Goal: Task Accomplishment & Management: Complete application form

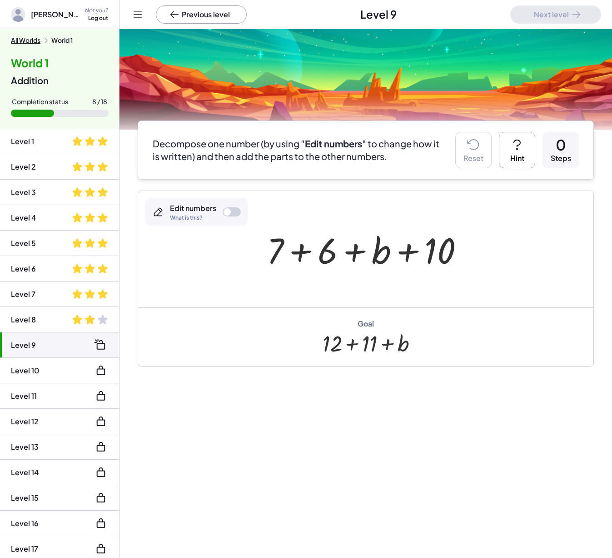
click at [130, 13] on div "Previous level Level 9 Next level" at bounding box center [366, 14] width 493 height 29
click at [62, 15] on span "[PERSON_NAME]-Student" at bounding box center [55, 14] width 49 height 11
click at [88, 13] on div "Not you?" at bounding box center [96, 11] width 23 height 8
click at [98, 33] on div "Log Out" at bounding box center [107, 36] width 29 height 11
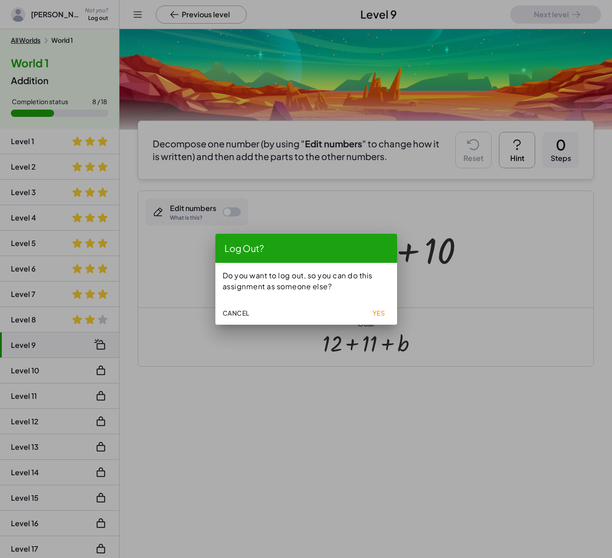
click at [235, 315] on span "Cancel" at bounding box center [236, 313] width 27 height 8
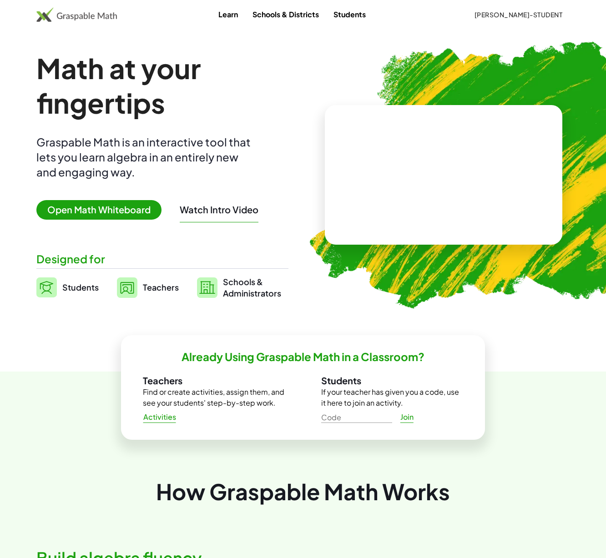
click at [549, 13] on span "[PERSON_NAME]-Student" at bounding box center [518, 14] width 88 height 8
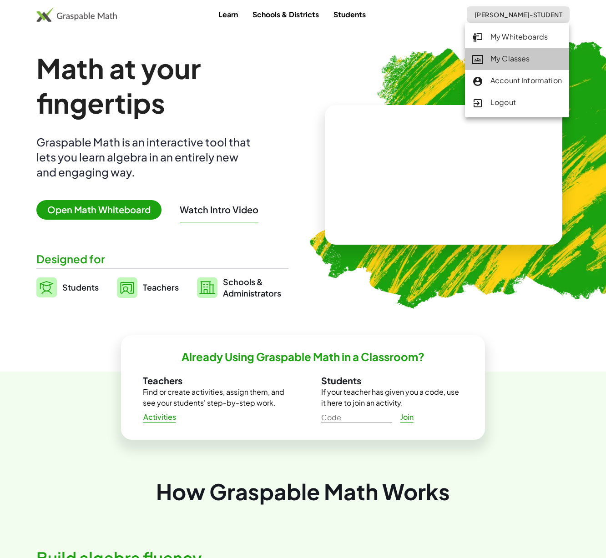
click at [519, 58] on div "My Classes" at bounding box center [517, 59] width 90 height 12
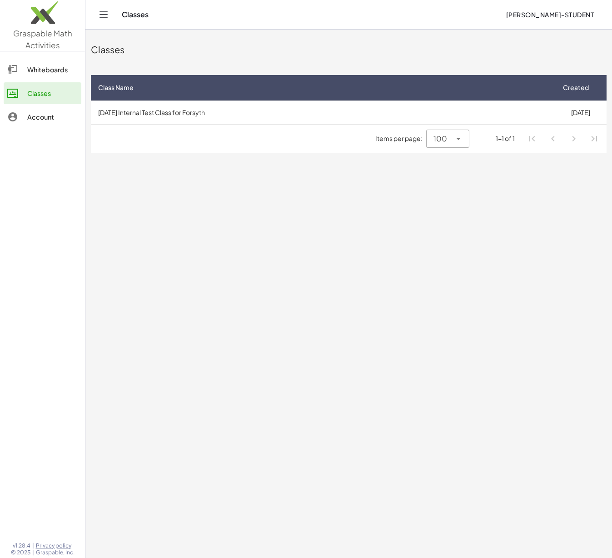
click at [162, 123] on td "[DATE] Internal Test Class for Forsyth" at bounding box center [323, 112] width 464 height 24
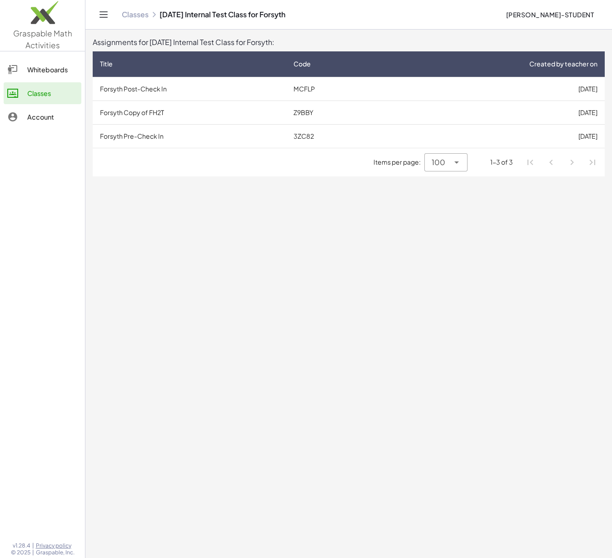
click at [177, 87] on td "Forsyth Post-Check In" at bounding box center [190, 89] width 194 height 24
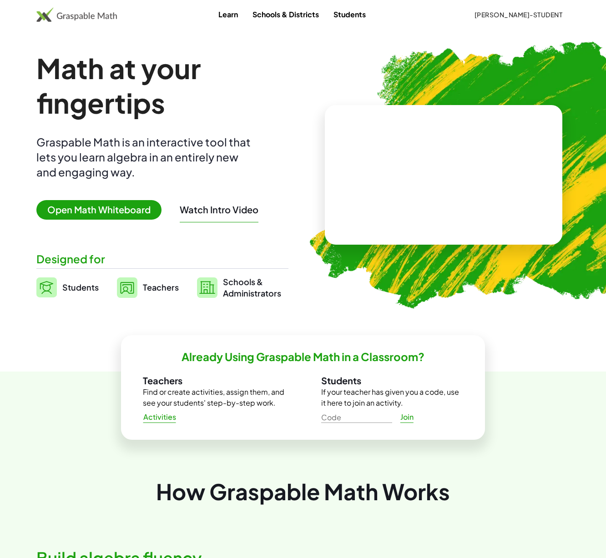
click at [555, 14] on span "[PERSON_NAME]-Student" at bounding box center [518, 14] width 88 height 8
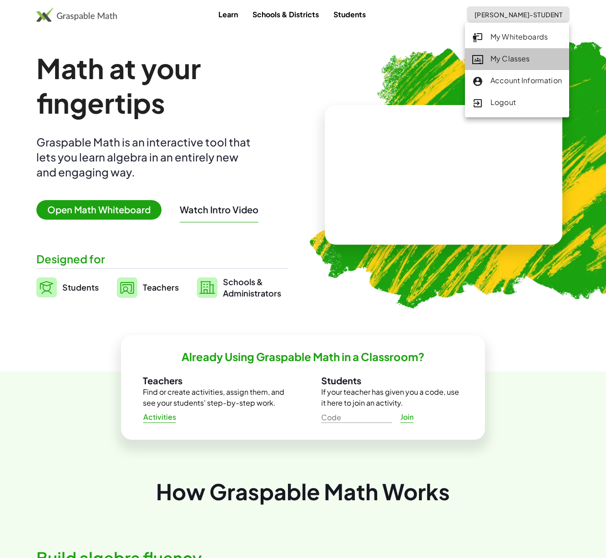
click at [507, 65] on link "My Classes" at bounding box center [517, 59] width 104 height 22
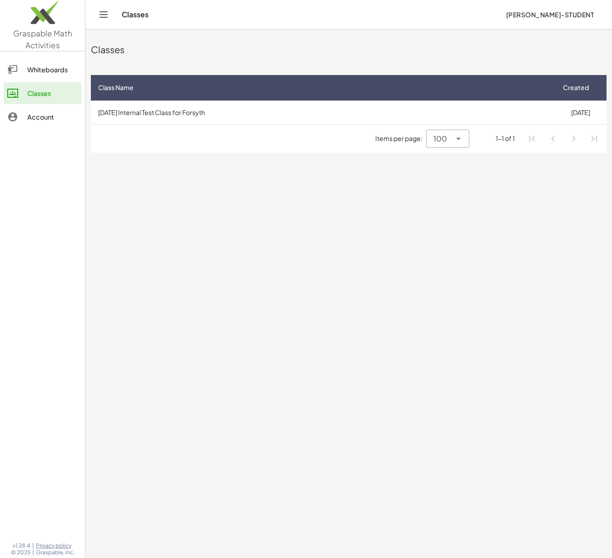
click at [205, 109] on td "[DATE] Internal Test Class for Forsyth" at bounding box center [323, 112] width 464 height 24
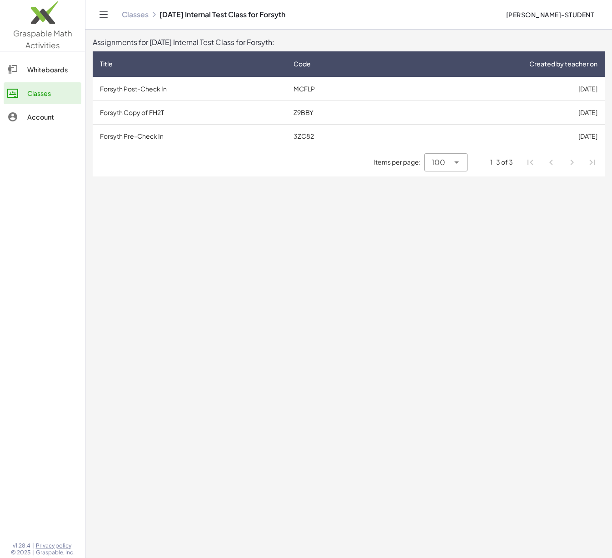
click at [302, 135] on td "3ZC82" at bounding box center [335, 136] width 99 height 24
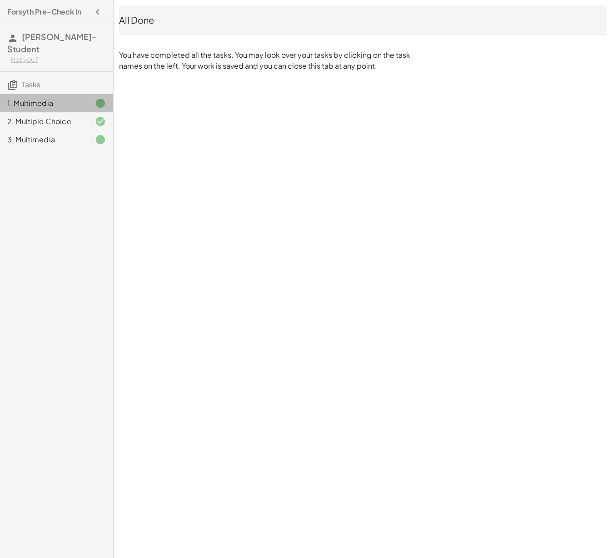
click at [54, 98] on div "1. Multimedia" at bounding box center [43, 103] width 73 height 11
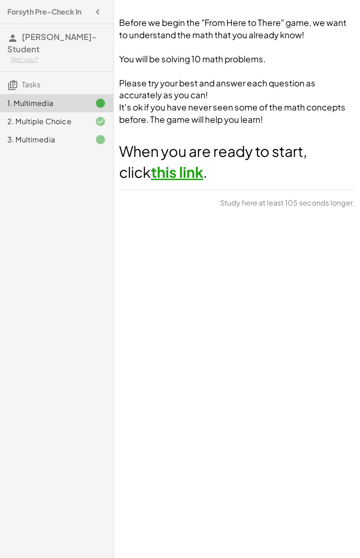
click at [285, 284] on div "Before we begin the "From Here to There" game, we want to understand the math t…" at bounding box center [237, 279] width 246 height 558
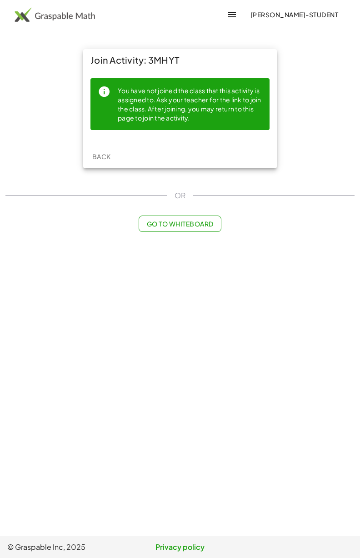
click at [307, 12] on span "[PERSON_NAME]-Student" at bounding box center [294, 14] width 88 height 8
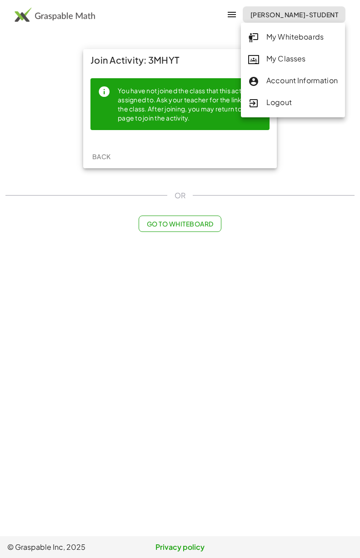
click at [291, 62] on div "My Classes" at bounding box center [293, 59] width 90 height 12
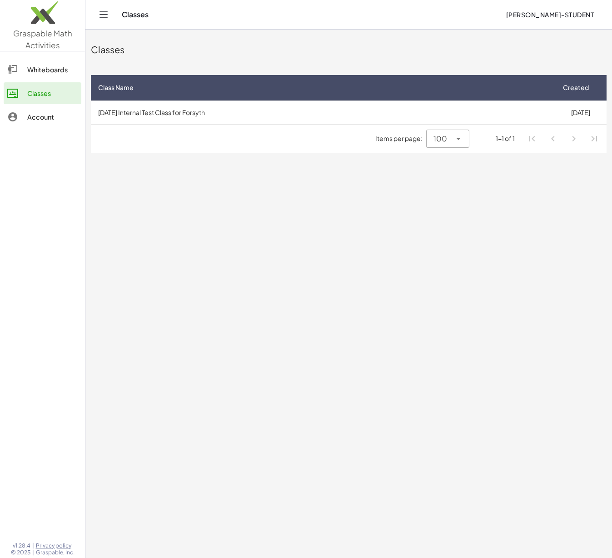
click at [204, 111] on td "2025-08-11 Internal Test Class for Forsyth" at bounding box center [323, 112] width 464 height 24
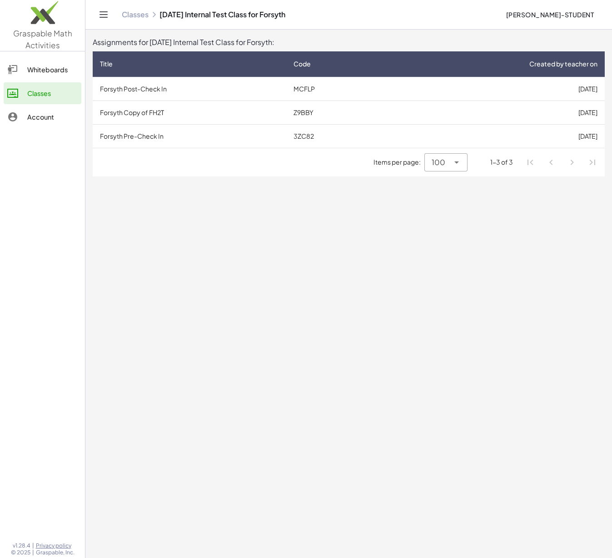
click at [222, 87] on td "Forsyth Post-Check In" at bounding box center [190, 89] width 194 height 24
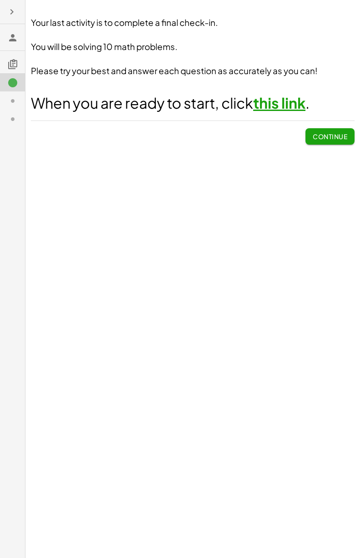
click at [260, 208] on div "Your last activity is to complete a final check-in. You will be solving 10 math…" at bounding box center [192, 279] width 335 height 558
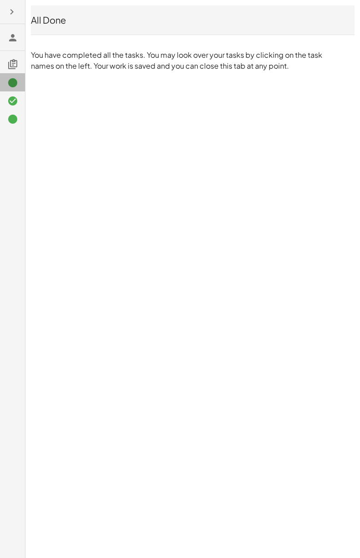
click at [12, 87] on icon at bounding box center [12, 82] width 11 height 11
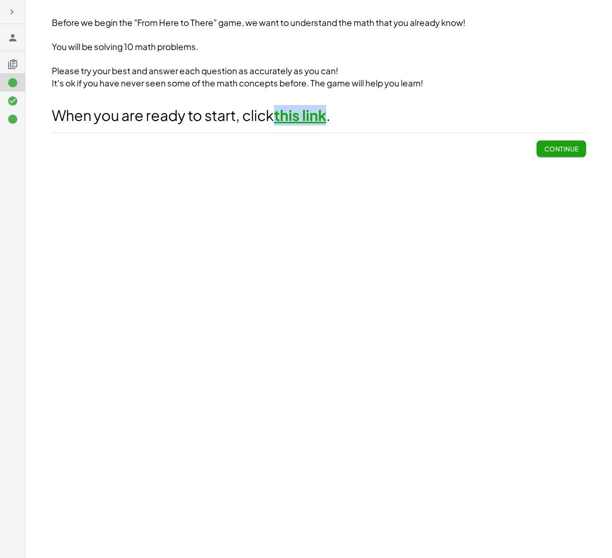
click at [10, 7] on icon "button" at bounding box center [11, 11] width 11 height 11
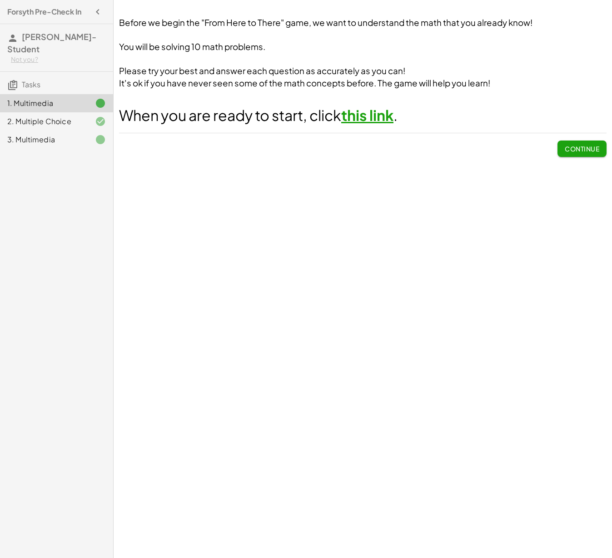
click at [40, 39] on span "[PERSON_NAME]-Student" at bounding box center [51, 42] width 89 height 23
click at [32, 55] on div "Not you?" at bounding box center [58, 59] width 95 height 9
click at [215, 274] on div "Before we begin the "From Here to There" game, we want to understand the math t…" at bounding box center [363, 279] width 499 height 558
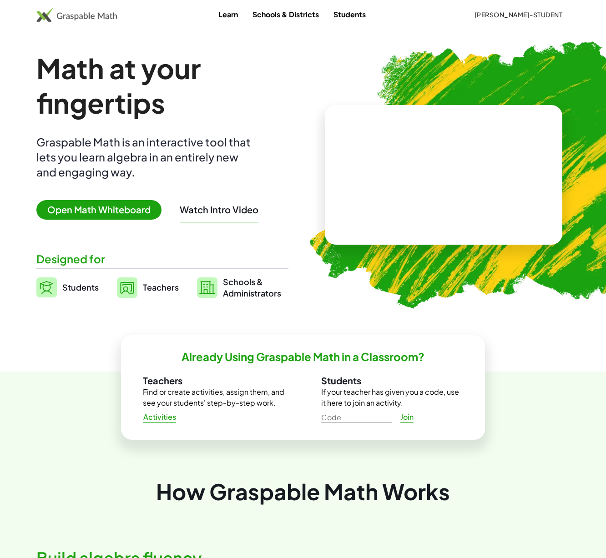
click at [521, 14] on span "[PERSON_NAME]-Student" at bounding box center [518, 14] width 88 height 8
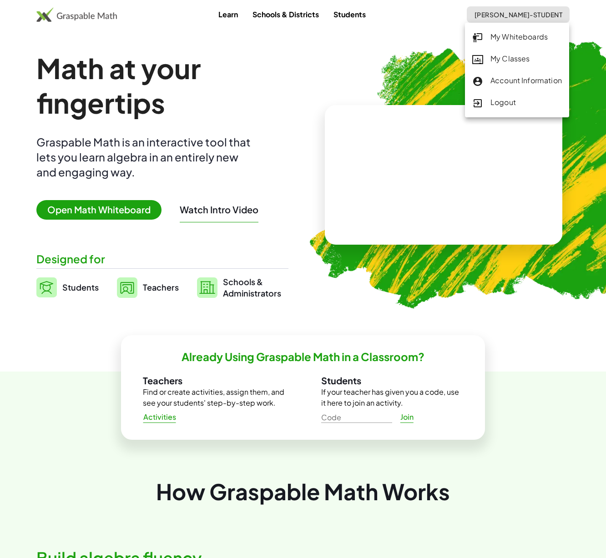
click at [530, 54] on div "My Classes" at bounding box center [517, 59] width 90 height 12
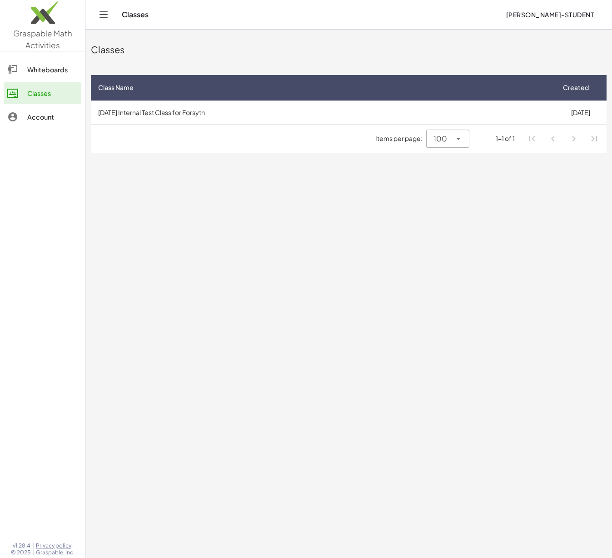
click at [152, 117] on td "[DATE] Internal Test Class for Forsyth" at bounding box center [323, 112] width 464 height 24
